Goal: Task Accomplishment & Management: Use online tool/utility

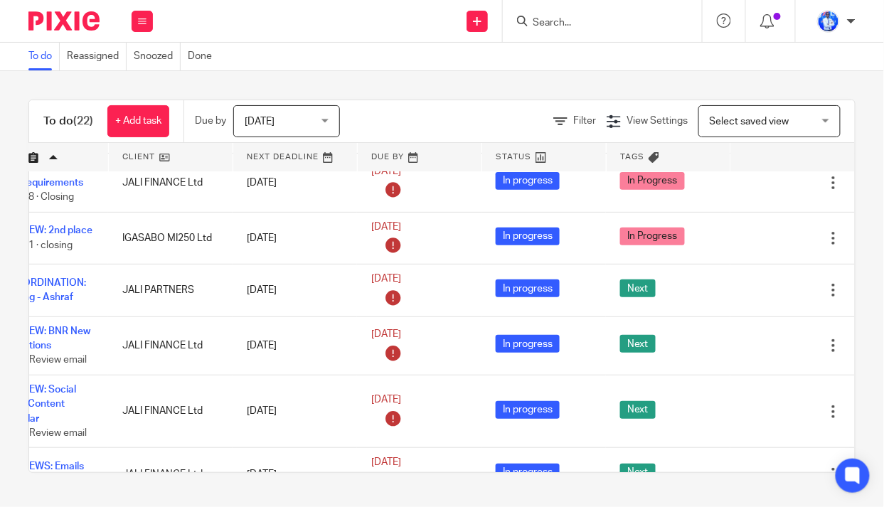
scroll to position [129, 113]
click at [801, 297] on div at bounding box center [808, 291] width 14 height 14
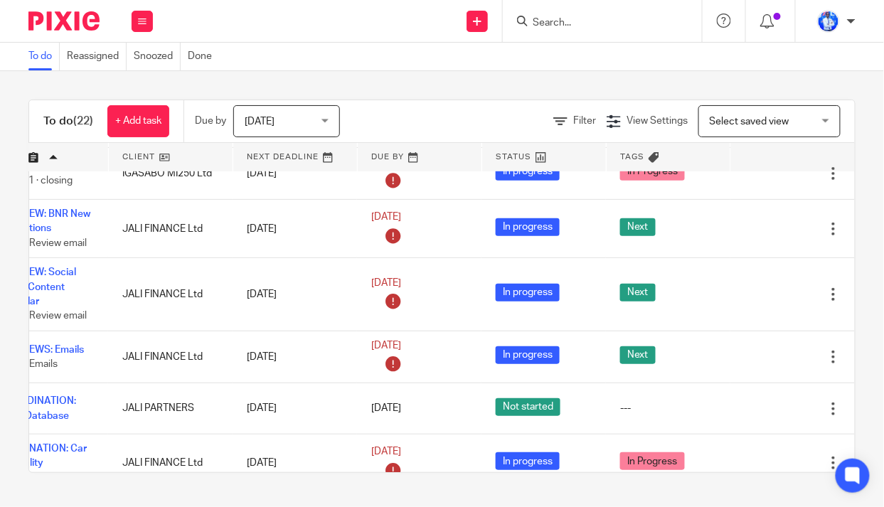
scroll to position [193, 113]
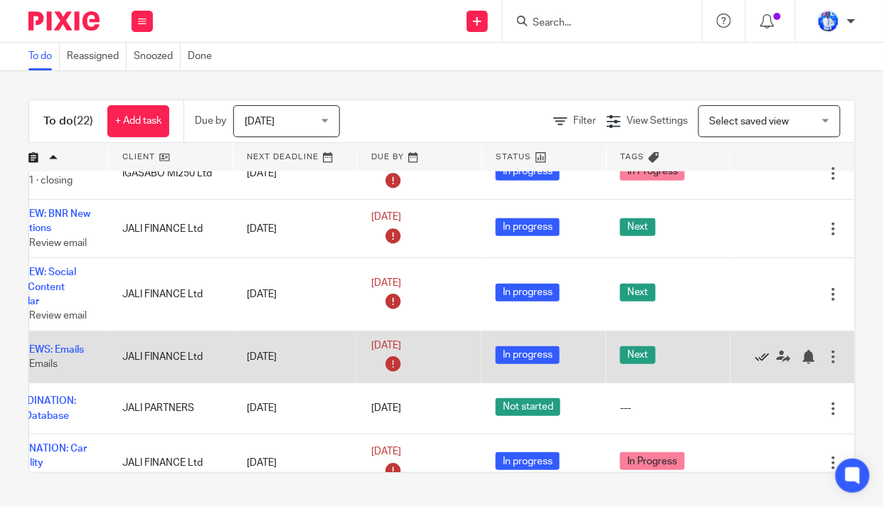
click at [755, 360] on icon at bounding box center [762, 357] width 14 height 14
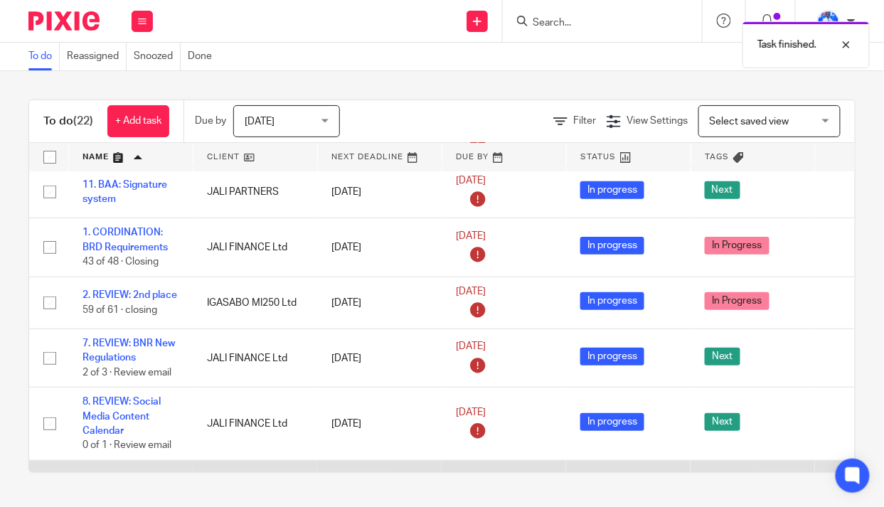
scroll to position [0, 0]
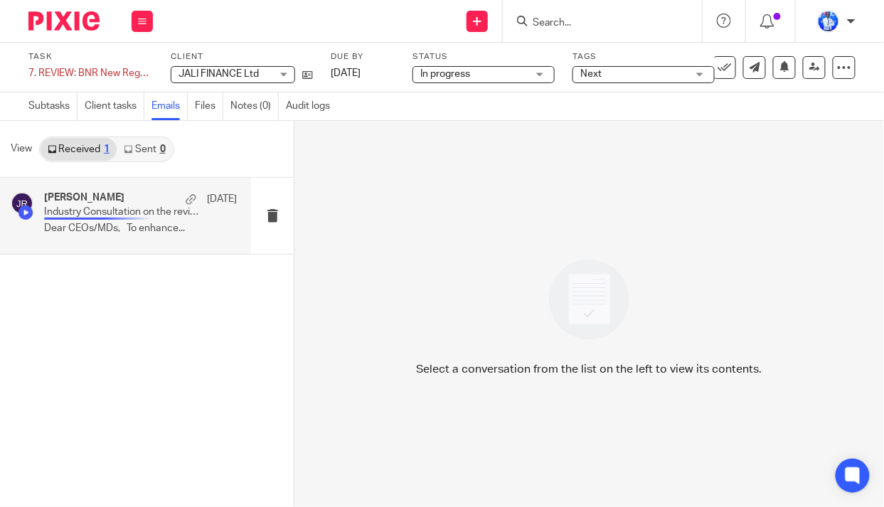
click at [90, 203] on h4 "James Rwagasana" at bounding box center [84, 198] width 80 height 12
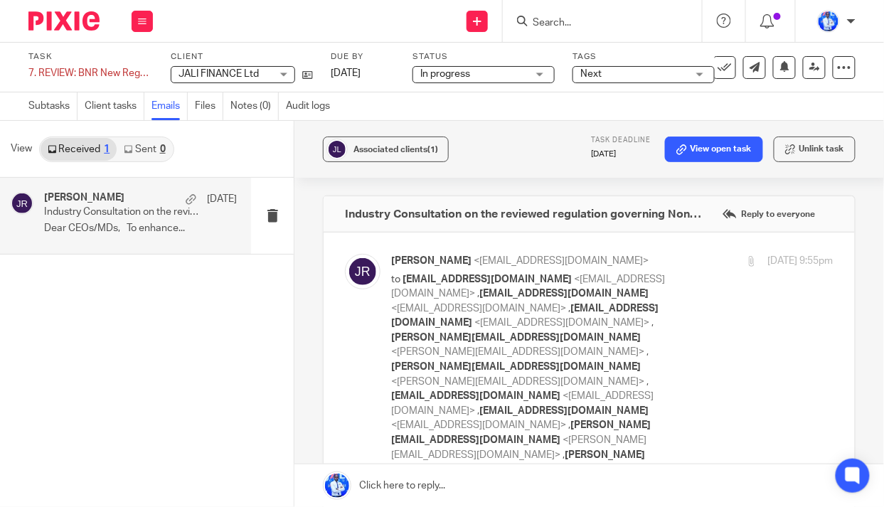
click at [92, 223] on p "Dear CEOs/MDs, To enhance..." at bounding box center [140, 229] width 193 height 12
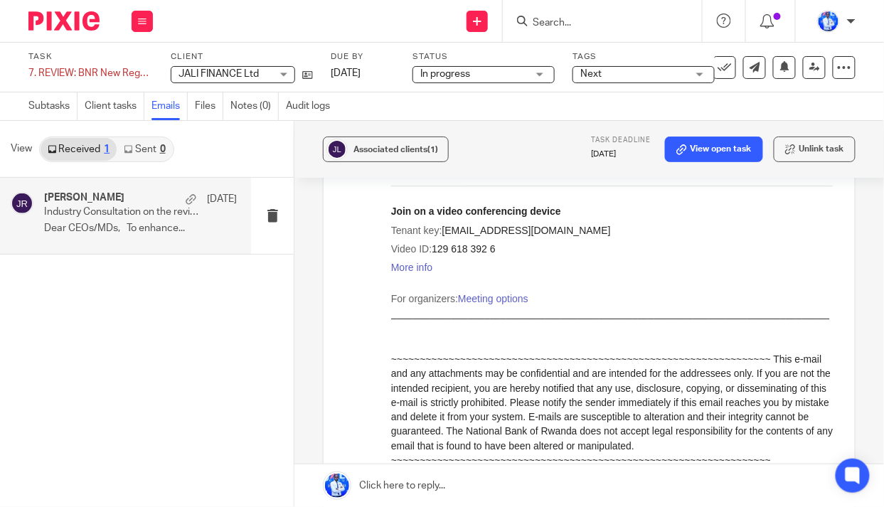
scroll to position [2997, 0]
